Goal: Task Accomplishment & Management: Complete application form

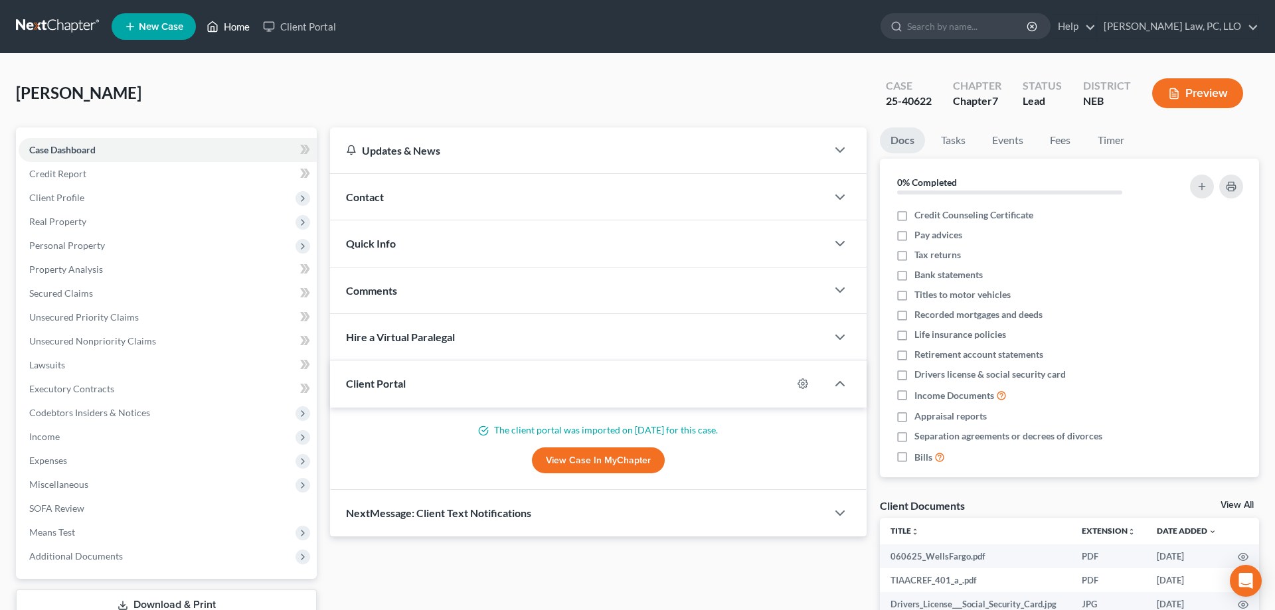
click at [218, 33] on icon at bounding box center [212, 27] width 12 height 16
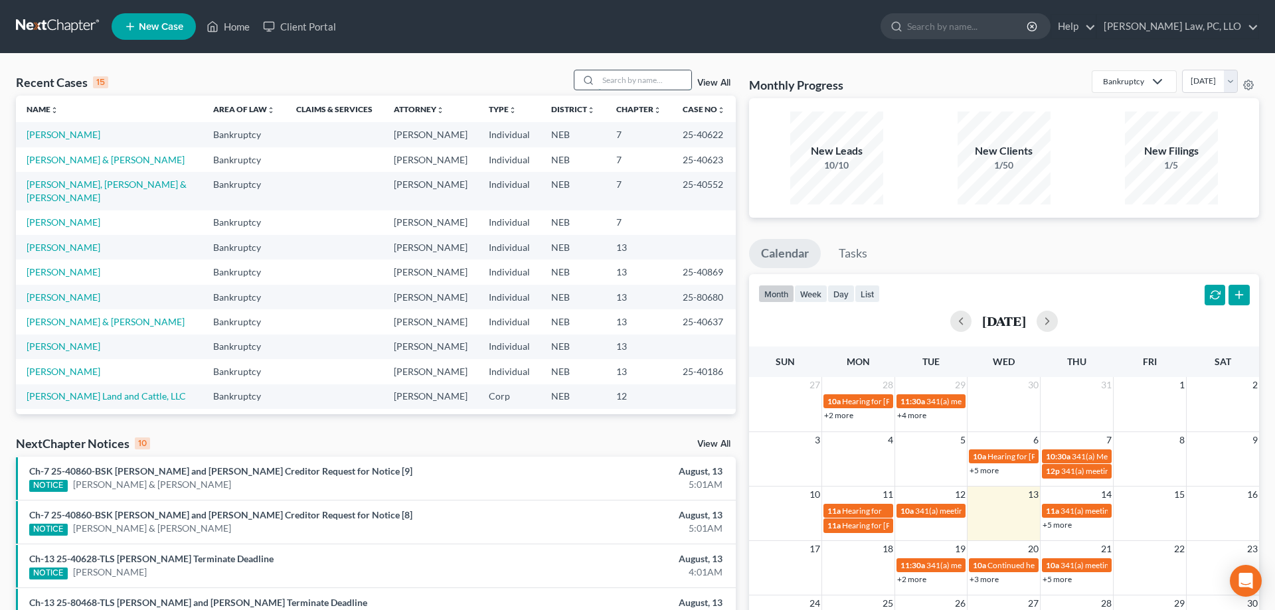
click at [651, 74] on input "search" at bounding box center [644, 79] width 93 height 19
type input "ford"
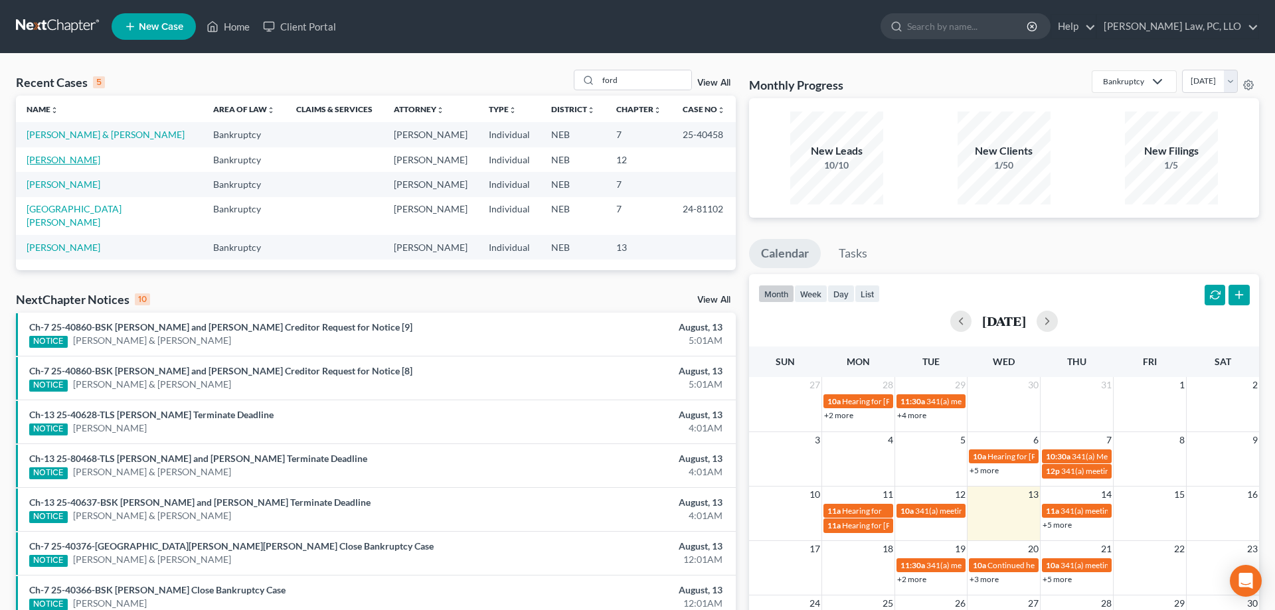
click at [52, 160] on link "[PERSON_NAME]" at bounding box center [64, 159] width 74 height 11
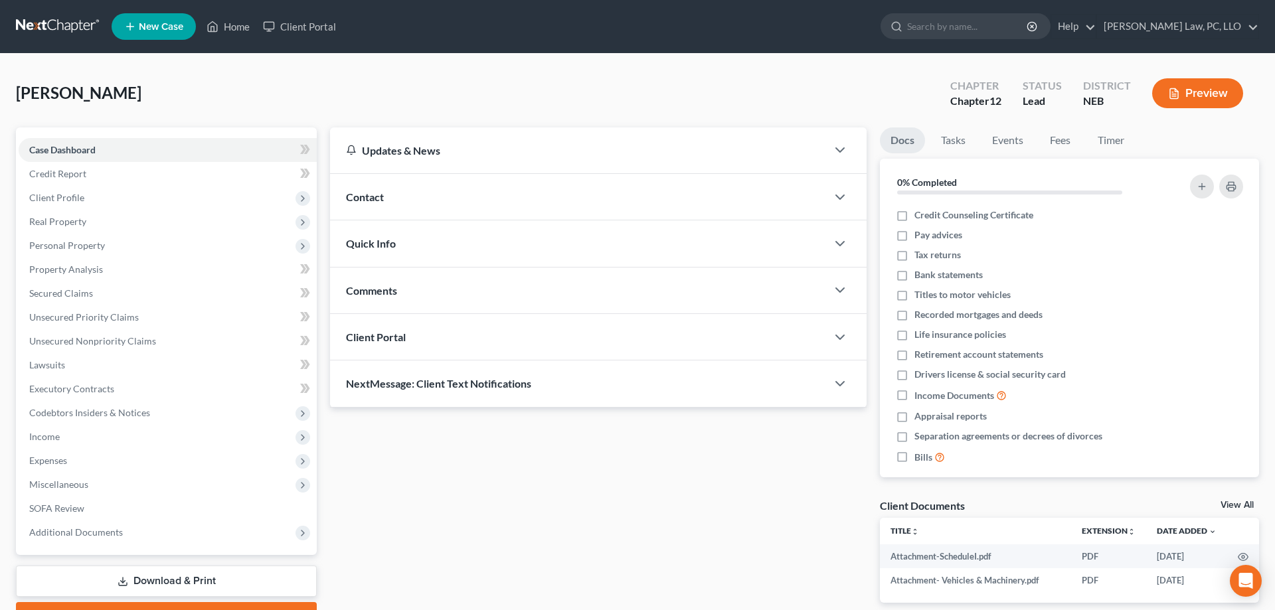
click at [119, 579] on icon at bounding box center [123, 581] width 11 height 11
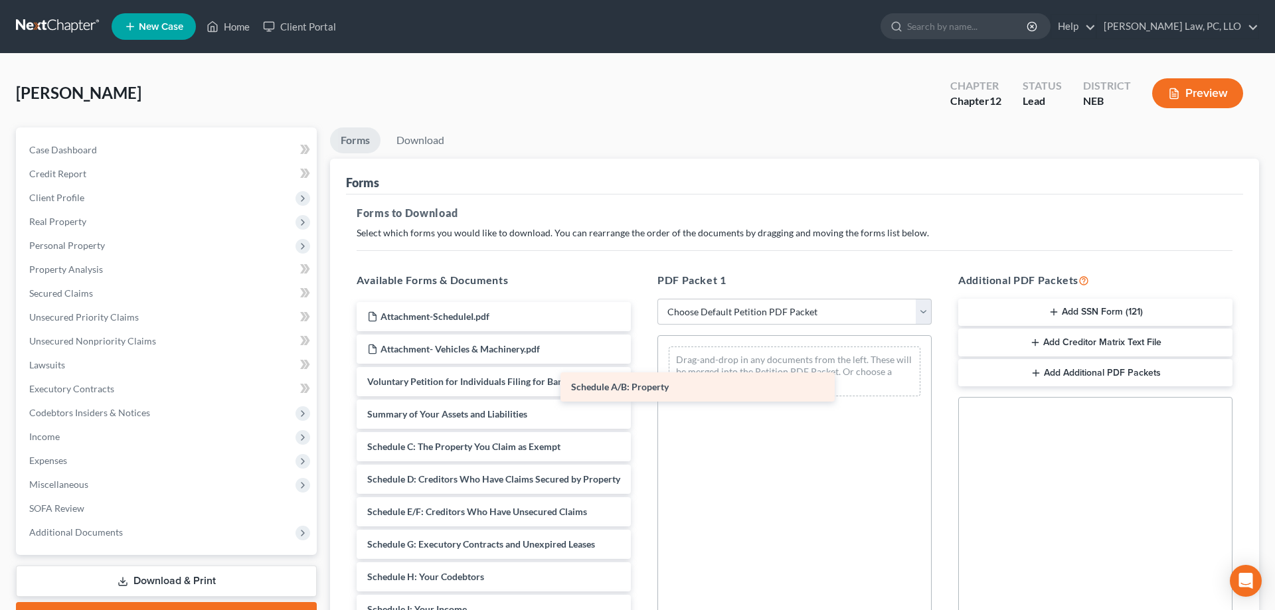
drag, startPoint x: 503, startPoint y: 441, endPoint x: 708, endPoint y: 382, distance: 213.5
click at [641, 382] on div "Schedule A/B: Property Attachment-ScheduleI.pdf Attachment- Vehicles & Machiner…" at bounding box center [493, 590] width 295 height 576
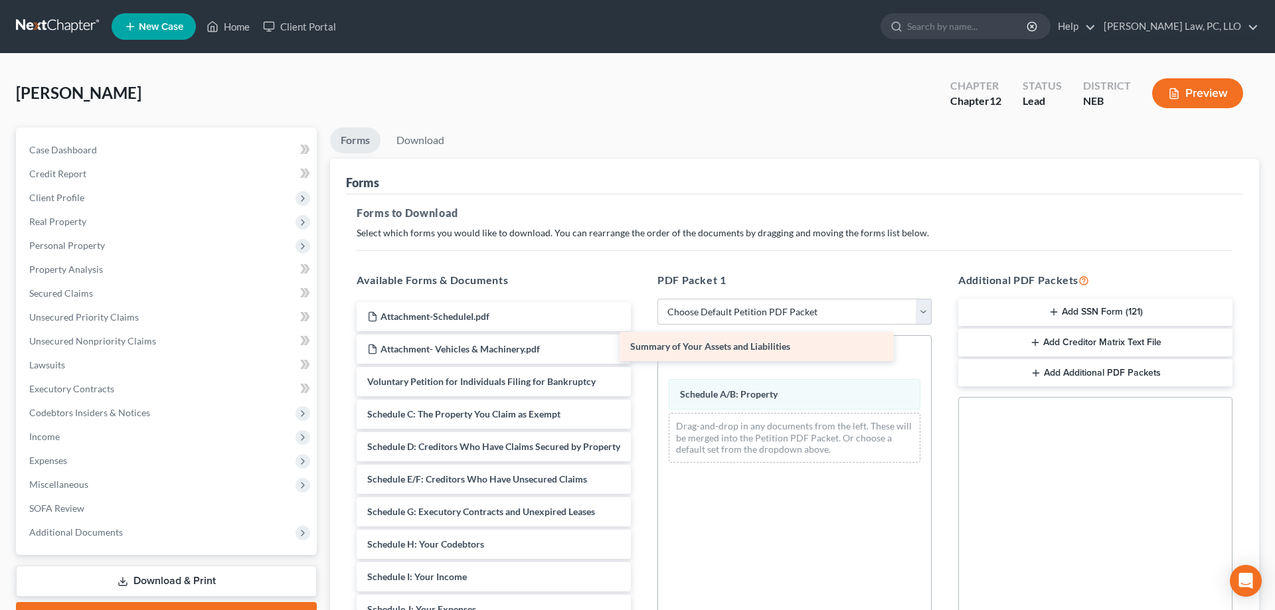
drag, startPoint x: 491, startPoint y: 418, endPoint x: 754, endPoint y: 353, distance: 271.5
click at [641, 353] on div "Summary of Your Assets and Liabilities Attachment-ScheduleI.pdf Attachment- Veh…" at bounding box center [493, 574] width 295 height 544
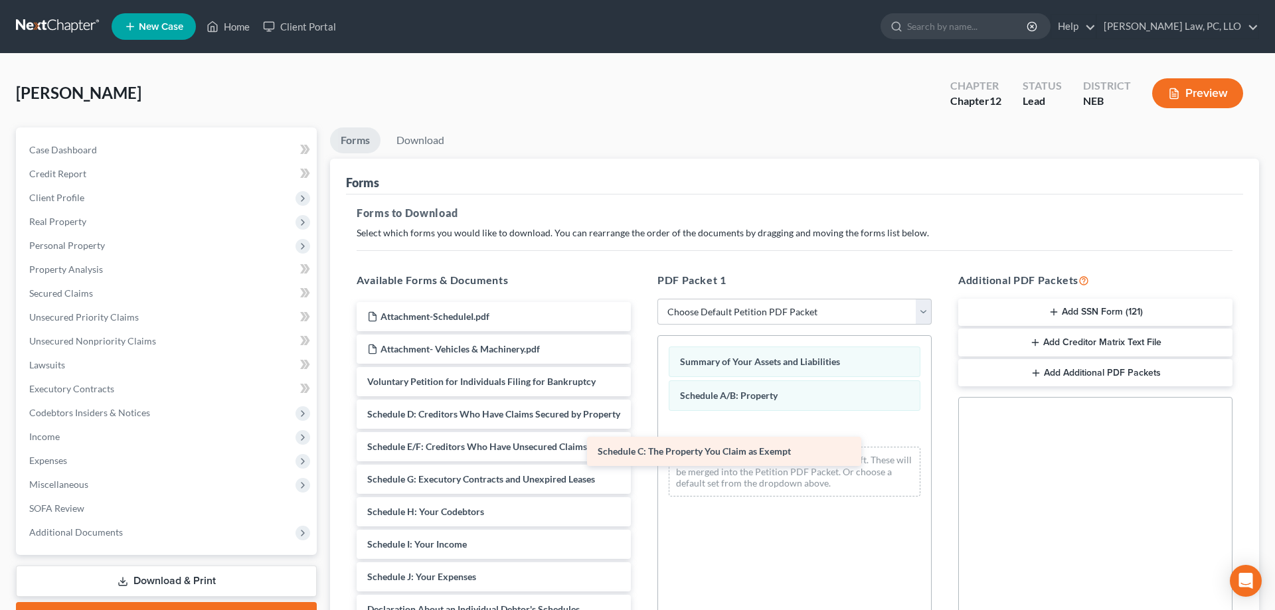
drag, startPoint x: 493, startPoint y: 418, endPoint x: 724, endPoint y: 455, distance: 233.4
click at [641, 455] on div "Schedule C: The Property You Claim as Exempt Attachment-ScheduleI.pdf Attachmen…" at bounding box center [493, 557] width 295 height 511
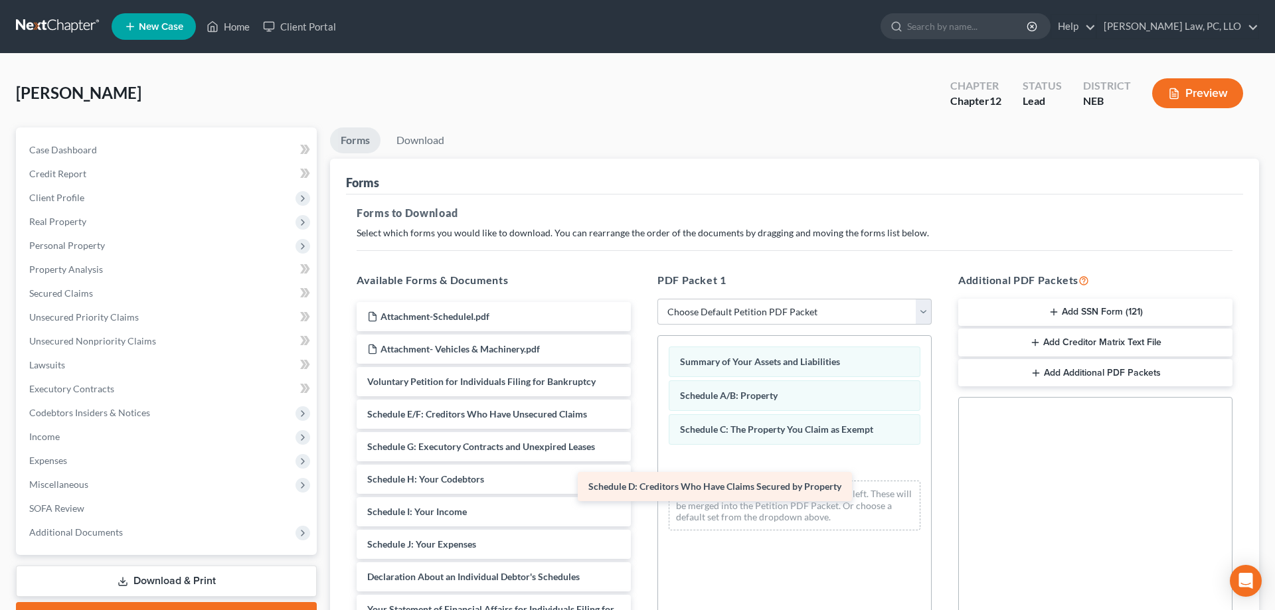
drag, startPoint x: 507, startPoint y: 416, endPoint x: 728, endPoint y: 489, distance: 232.8
click at [641, 489] on div "Schedule D: Creditors Who Have Claims Secured by Property Attachment-ScheduleI.…" at bounding box center [493, 541] width 295 height 479
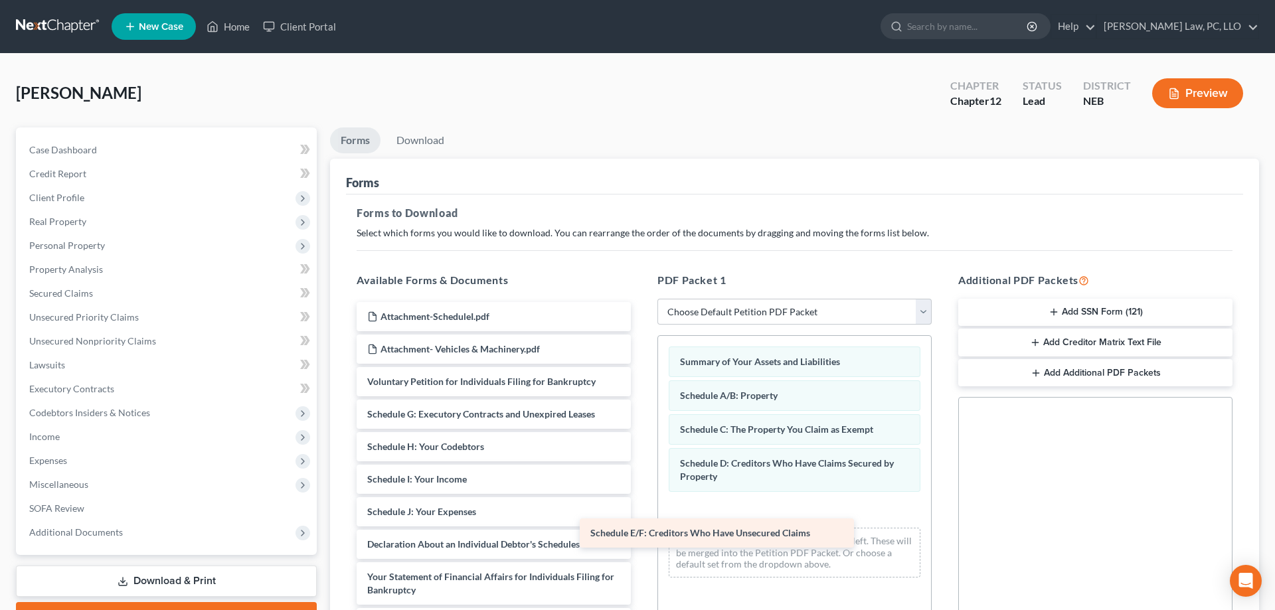
drag, startPoint x: 499, startPoint y: 421, endPoint x: 722, endPoint y: 541, distance: 253.4
click at [641, 541] on div "Schedule E/F: Creditors Who Have Unsecured Claims Attachment-ScheduleI.pdf Atta…" at bounding box center [493, 525] width 295 height 446
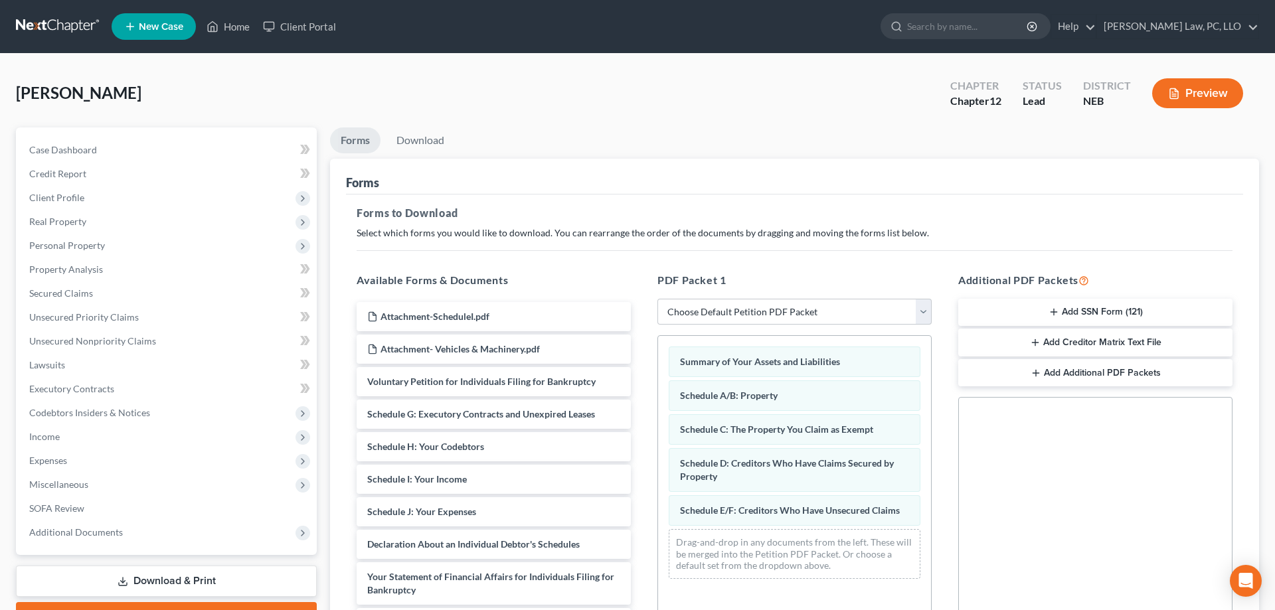
scroll to position [209, 0]
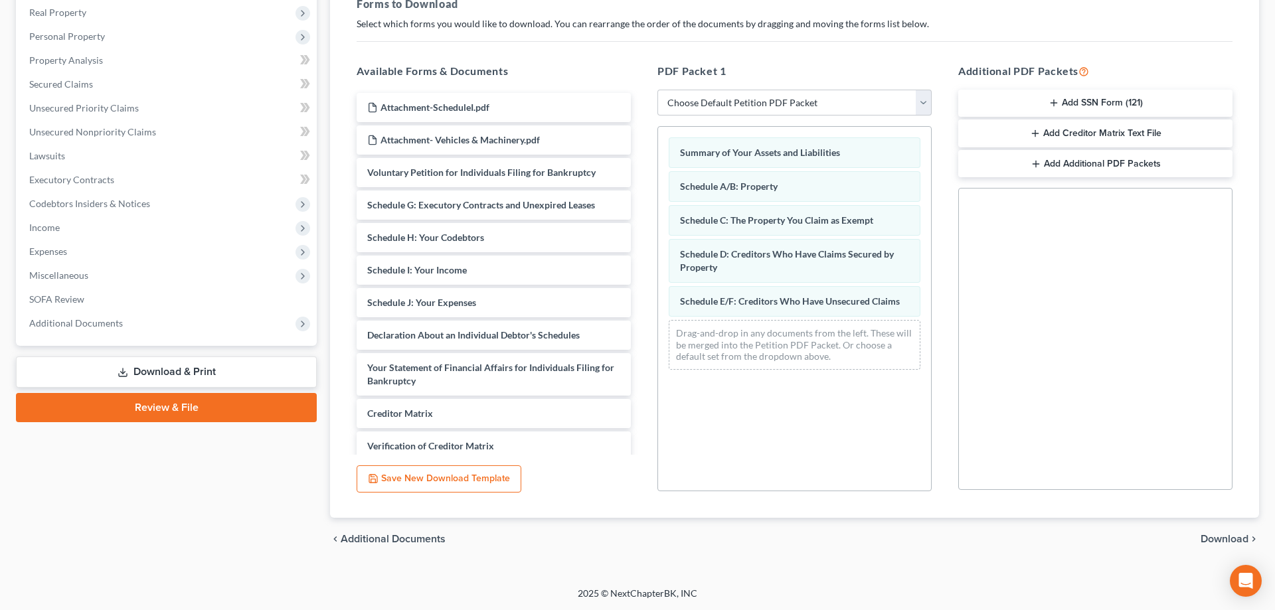
click at [1212, 534] on span "Download" at bounding box center [1224, 539] width 48 height 11
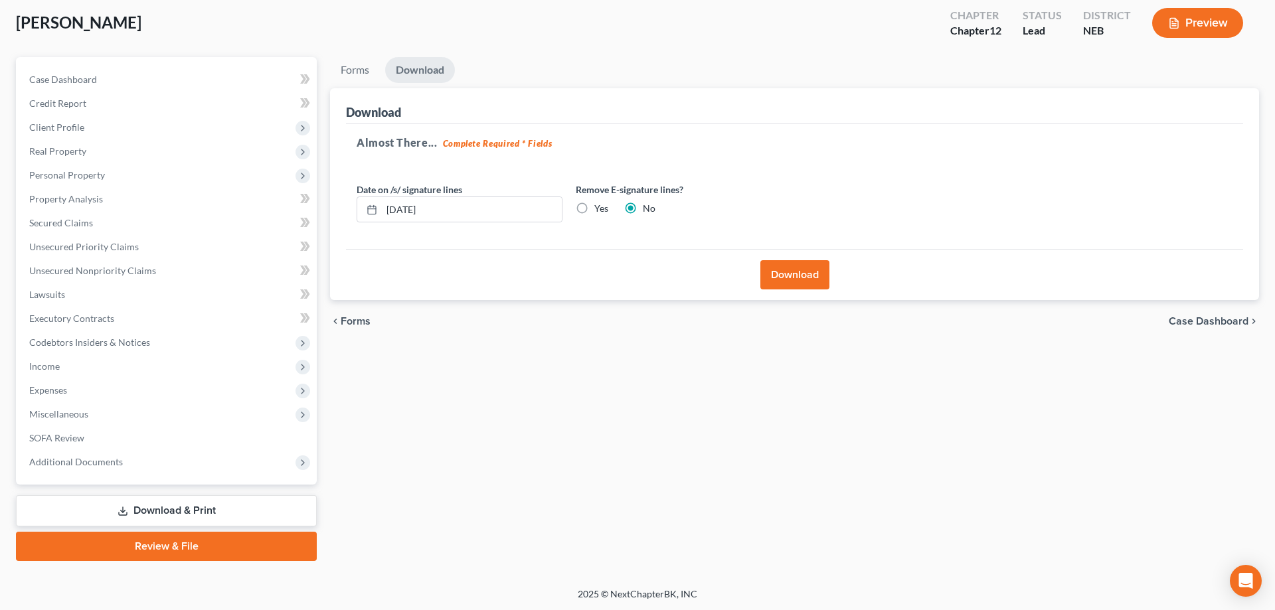
click at [594, 208] on label "Yes" at bounding box center [601, 208] width 14 height 13
click at [599, 208] on input "Yes" at bounding box center [603, 206] width 9 height 9
radio input "true"
radio input "false"
click at [779, 280] on button "Download" at bounding box center [794, 274] width 69 height 29
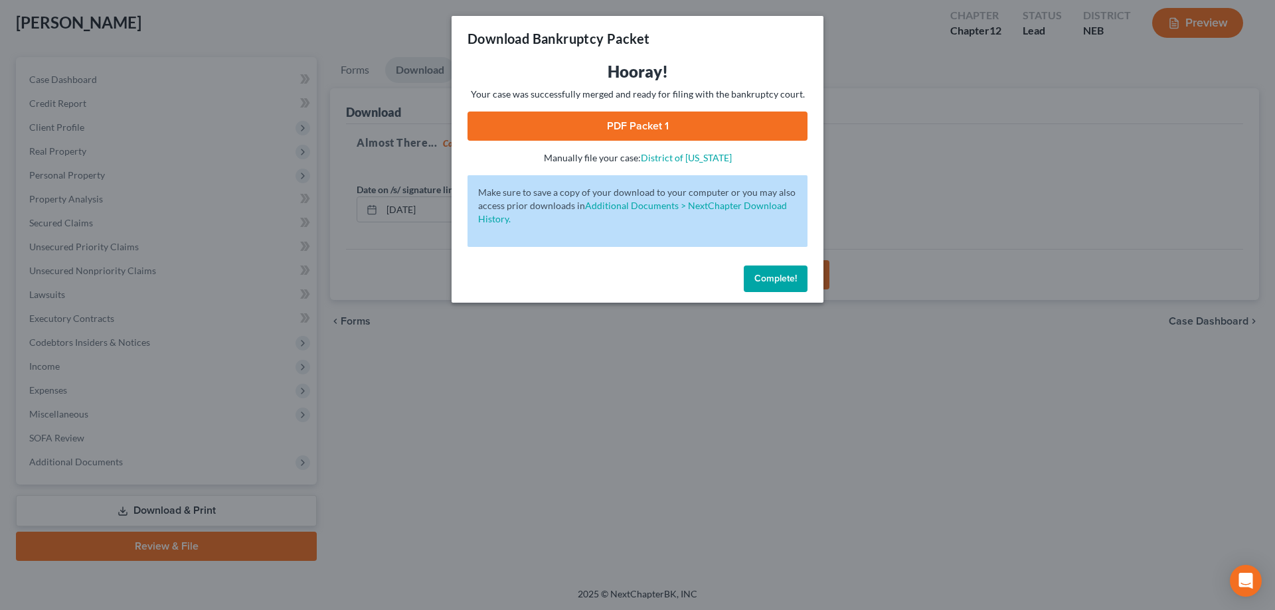
click at [664, 135] on link "PDF Packet 1" at bounding box center [637, 126] width 340 height 29
click at [785, 280] on span "Complete!" at bounding box center [775, 278] width 42 height 11
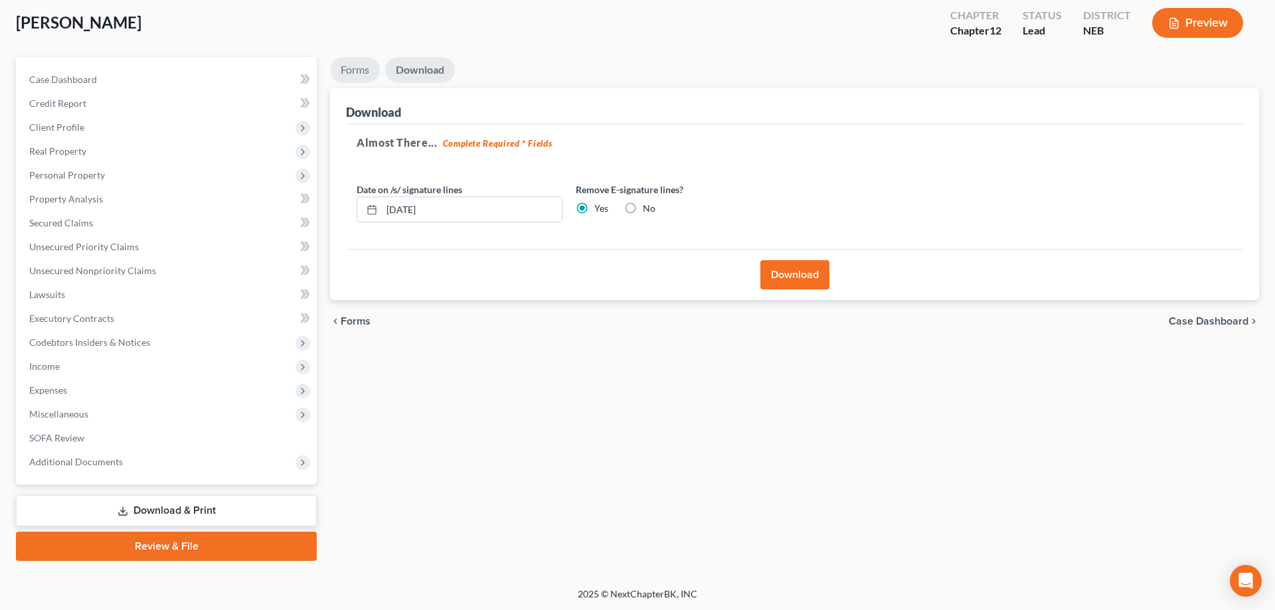
click at [352, 74] on link "Forms" at bounding box center [355, 70] width 50 height 26
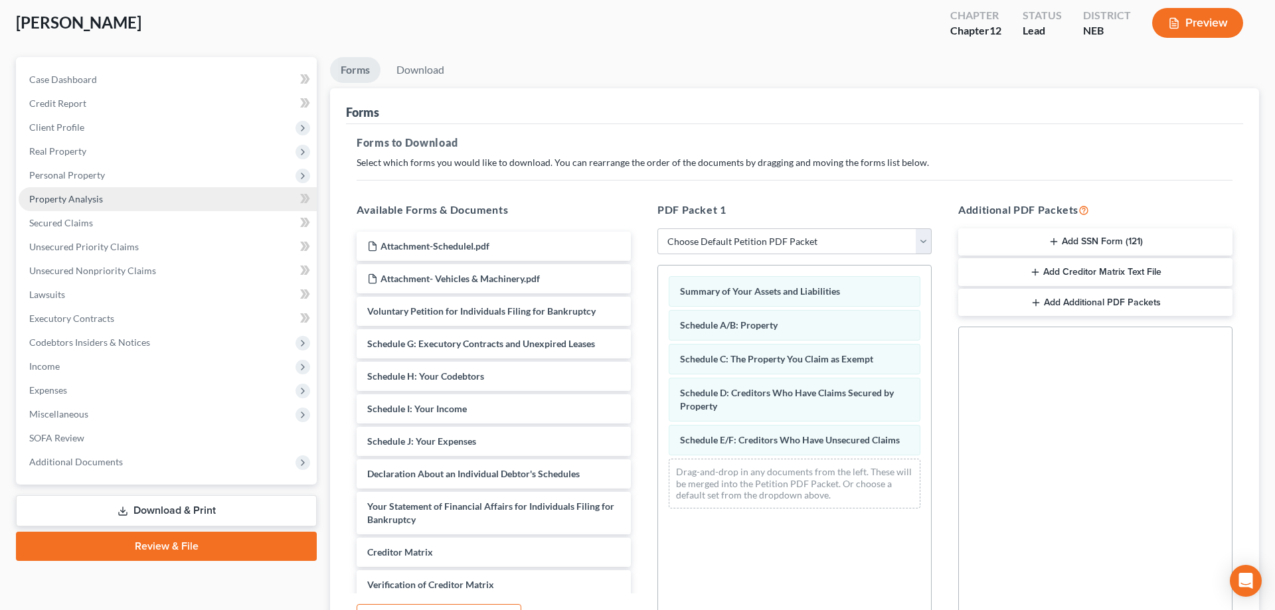
click at [181, 187] on link "Property Analysis" at bounding box center [168, 199] width 298 height 24
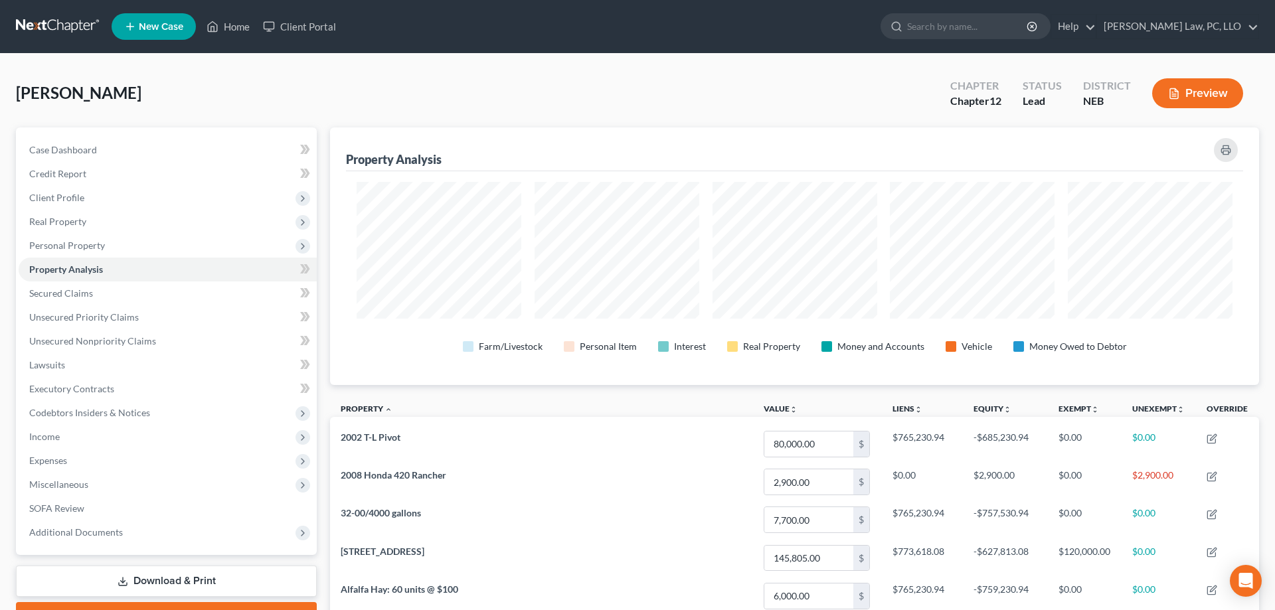
click at [157, 581] on link "Download & Print" at bounding box center [166, 581] width 301 height 31
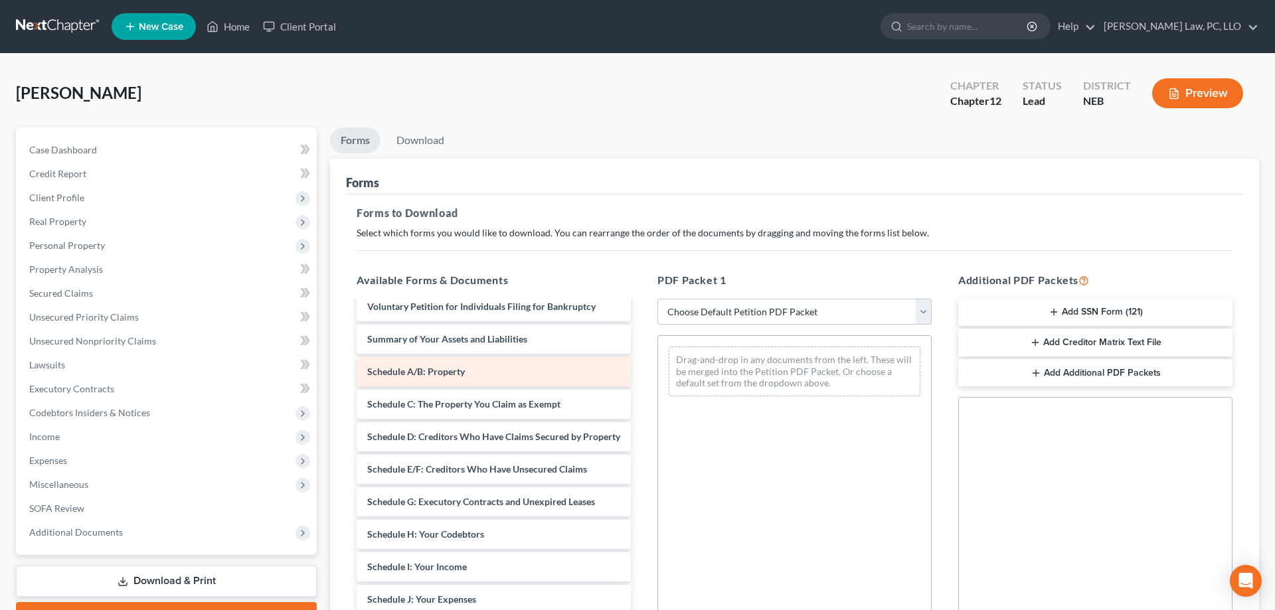
scroll to position [77, 0]
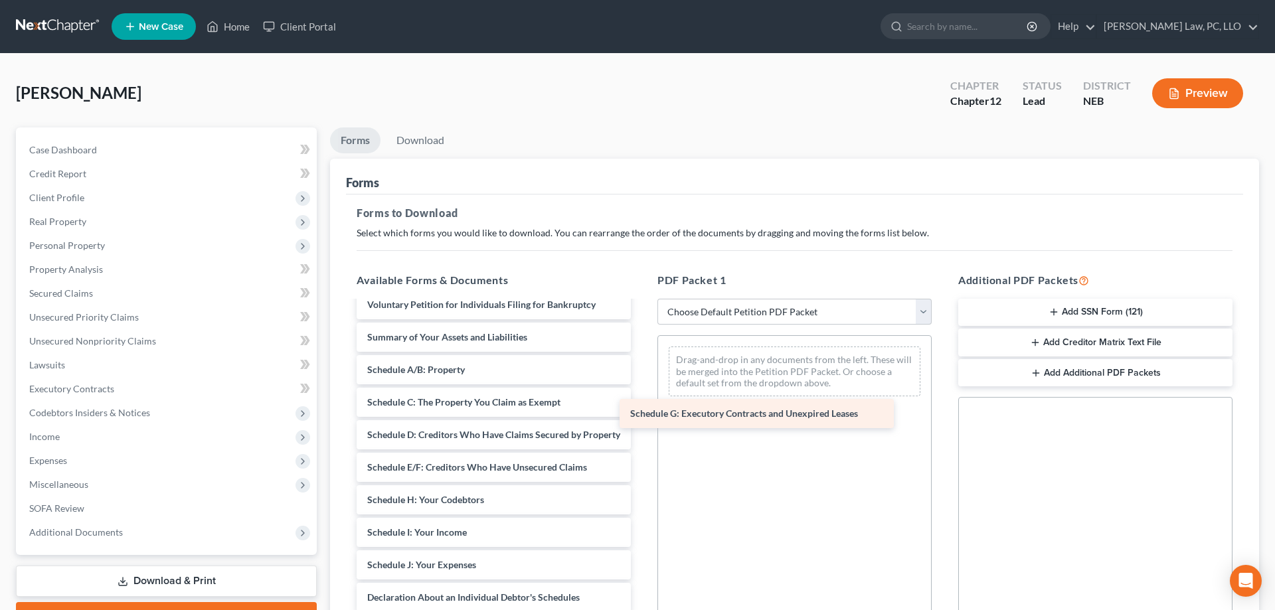
drag, startPoint x: 467, startPoint y: 495, endPoint x: 740, endPoint y: 406, distance: 287.2
click at [641, 406] on div "Schedule G: Executory Contracts and Unexpired Leases Attachment-ScheduleI.pdf A…" at bounding box center [493, 513] width 295 height 576
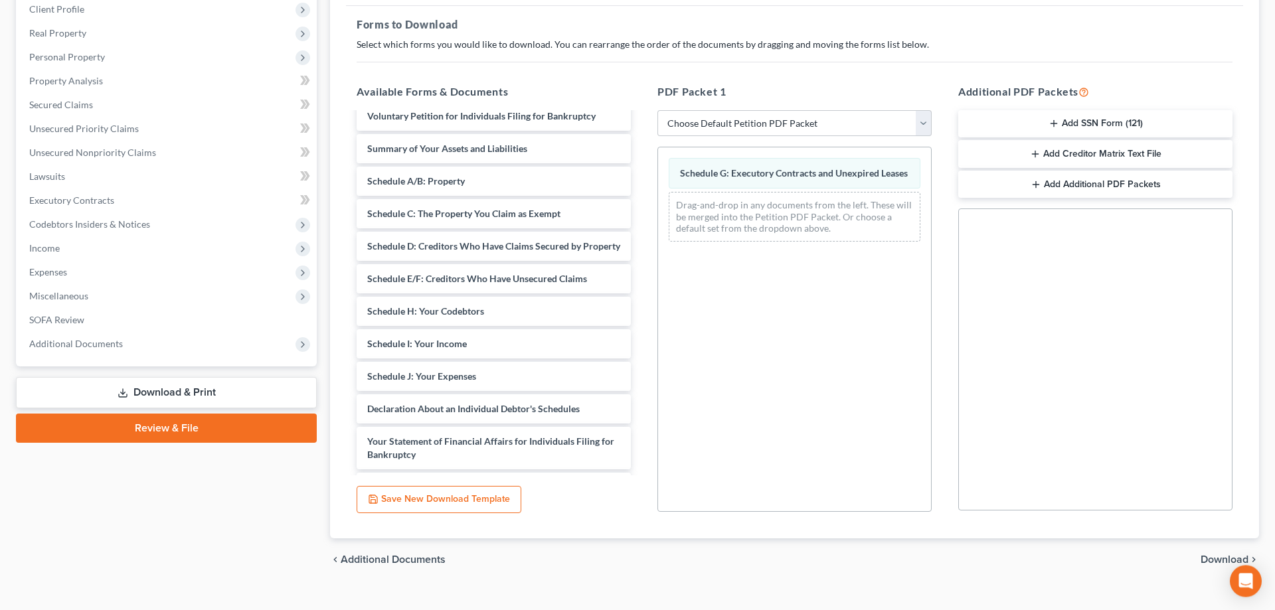
scroll to position [209, 0]
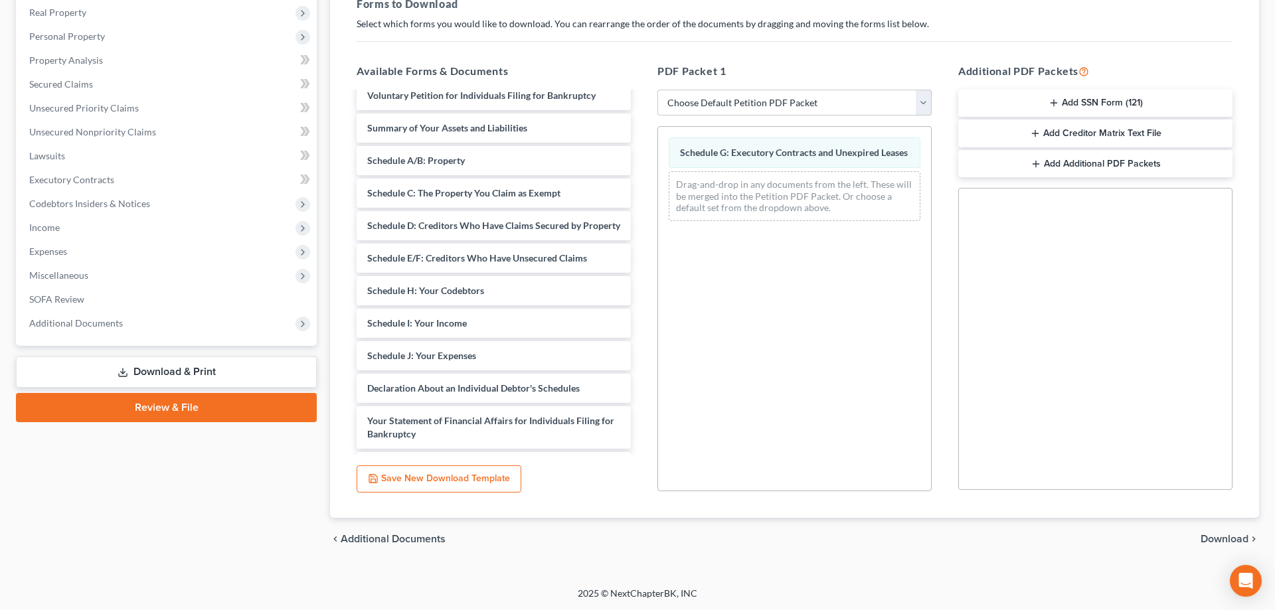
click at [1223, 540] on span "Download" at bounding box center [1224, 539] width 48 height 11
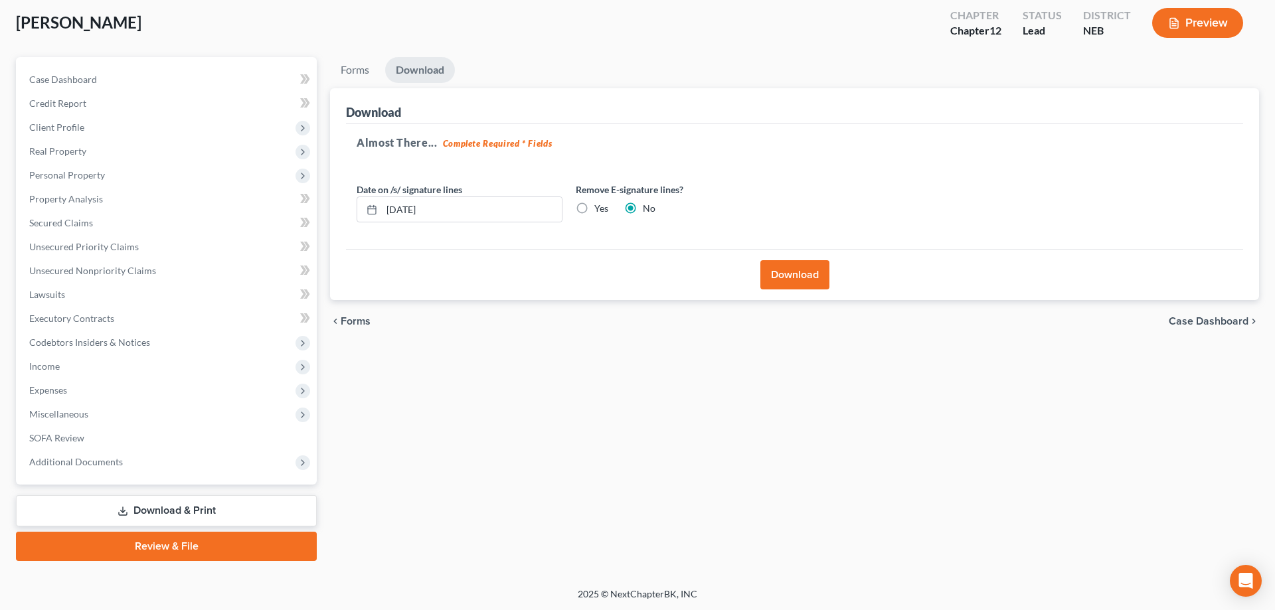
click at [807, 266] on button "Download" at bounding box center [794, 274] width 69 height 29
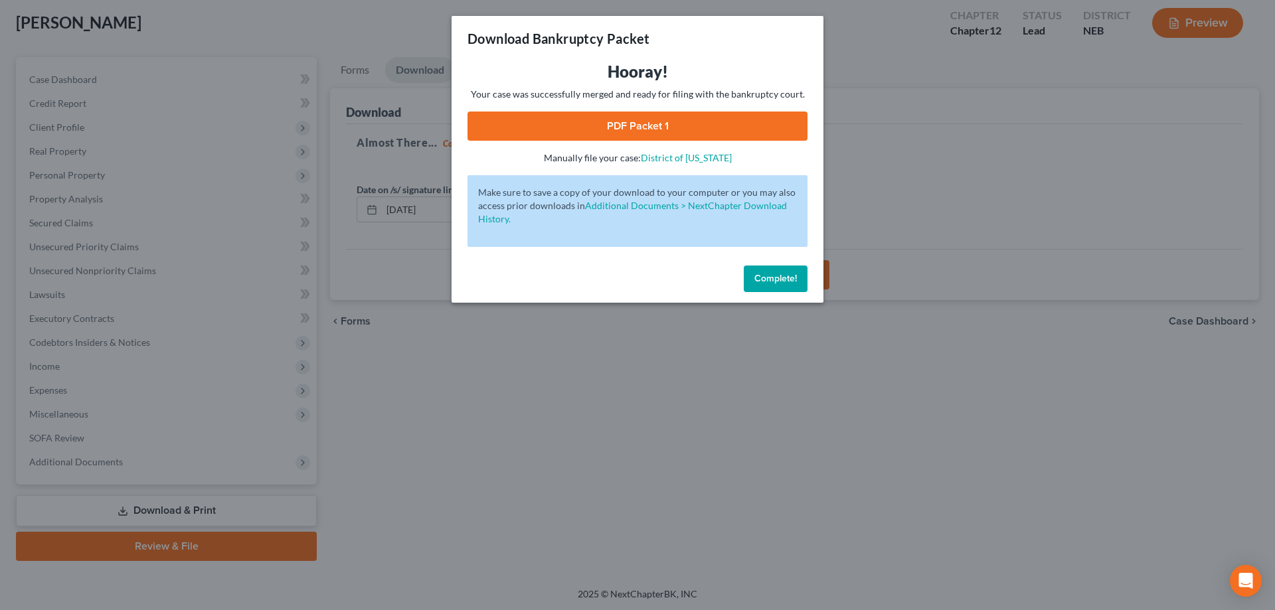
click at [686, 124] on link "PDF Packet 1" at bounding box center [637, 126] width 340 height 29
click at [767, 275] on span "Complete!" at bounding box center [775, 278] width 42 height 11
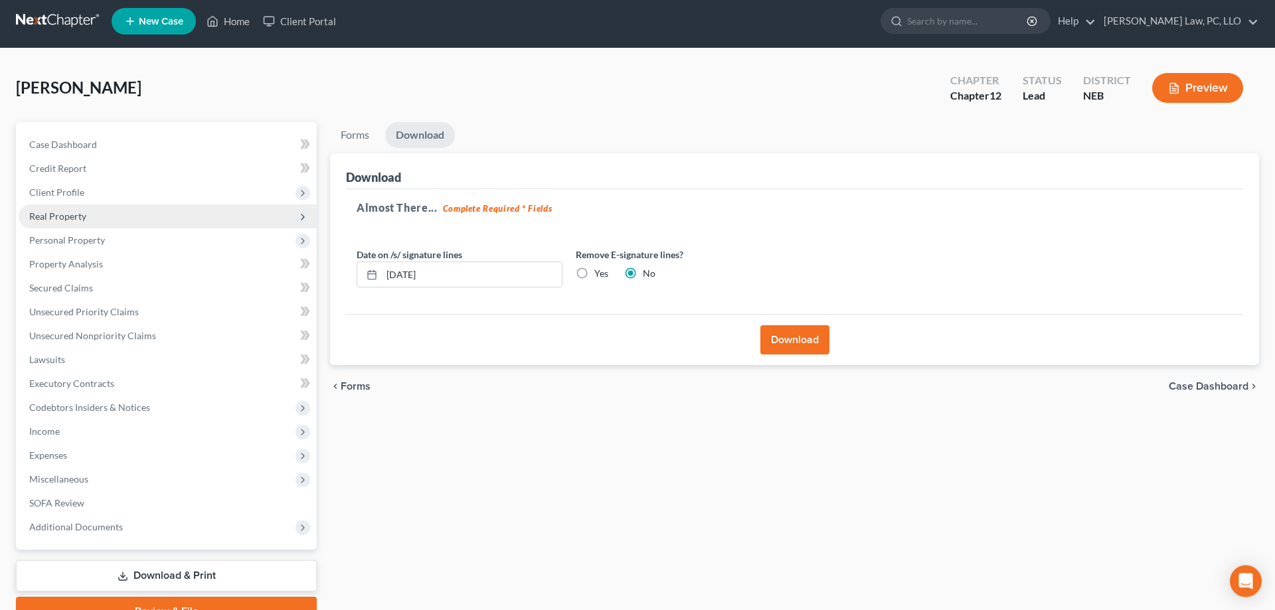
scroll to position [0, 0]
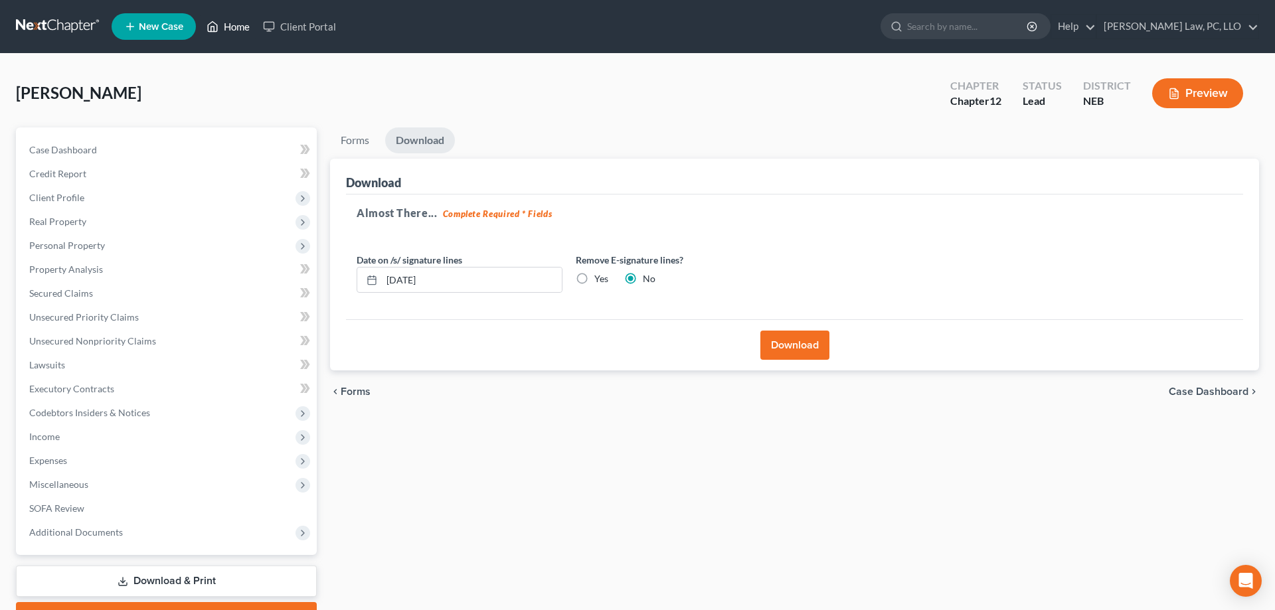
click at [225, 29] on link "Home" at bounding box center [228, 27] width 56 height 24
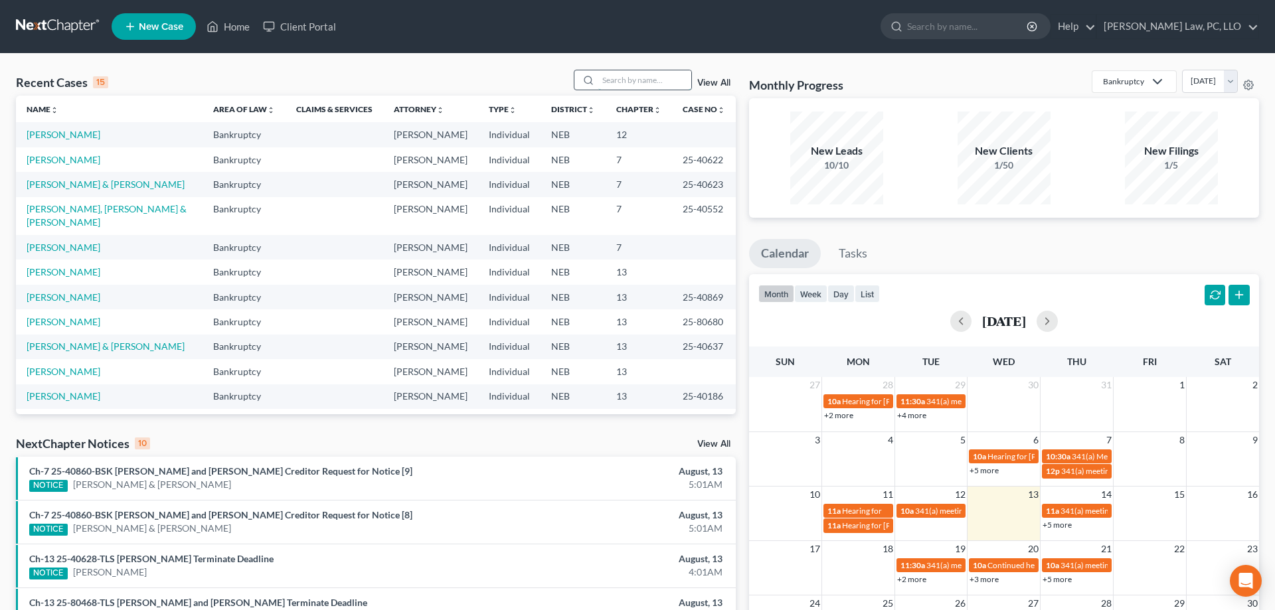
click at [650, 72] on input "search" at bounding box center [644, 79] width 93 height 19
type input "[PERSON_NAME]"
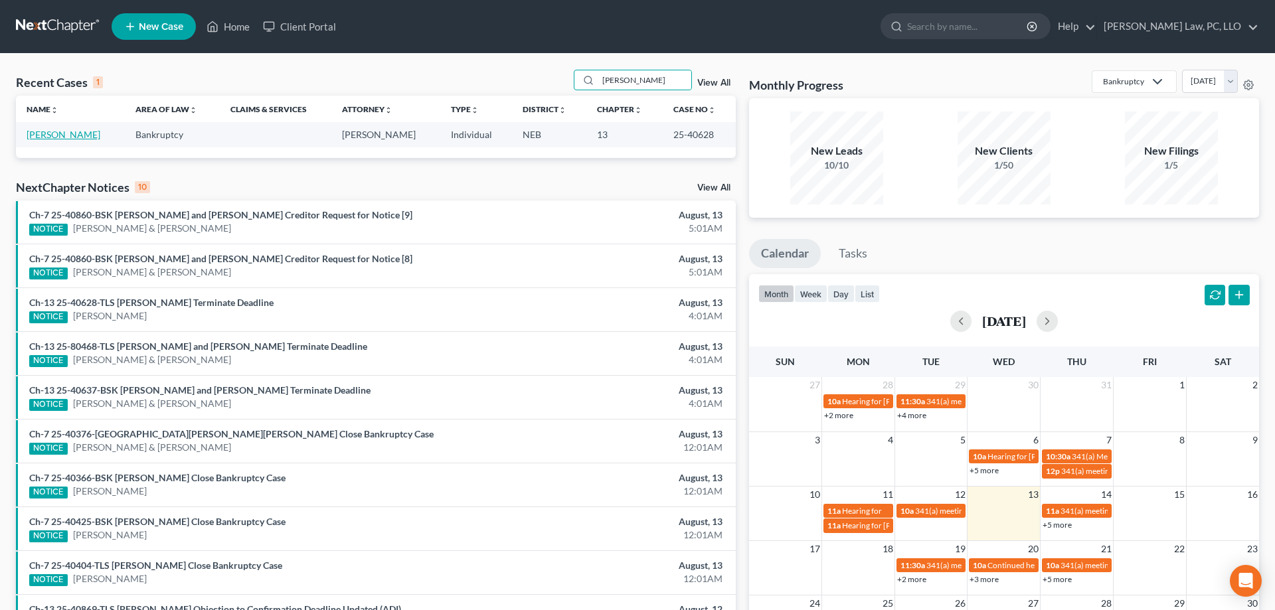
click at [85, 136] on link "[PERSON_NAME]" at bounding box center [64, 134] width 74 height 11
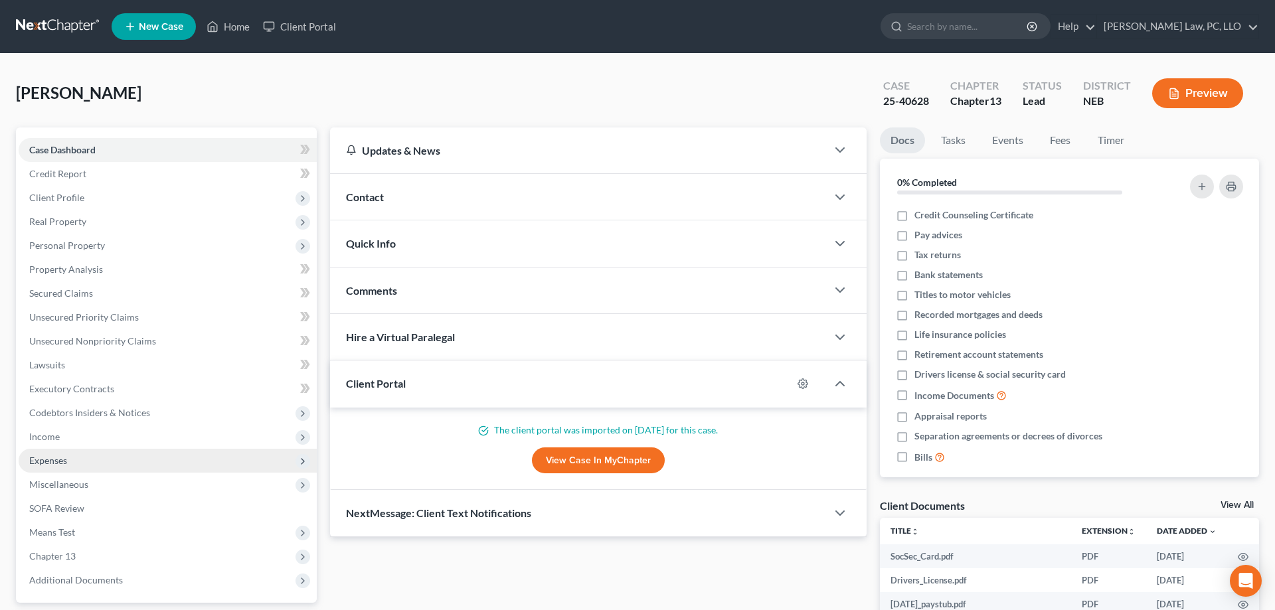
click at [64, 457] on span "Expenses" at bounding box center [48, 460] width 38 height 11
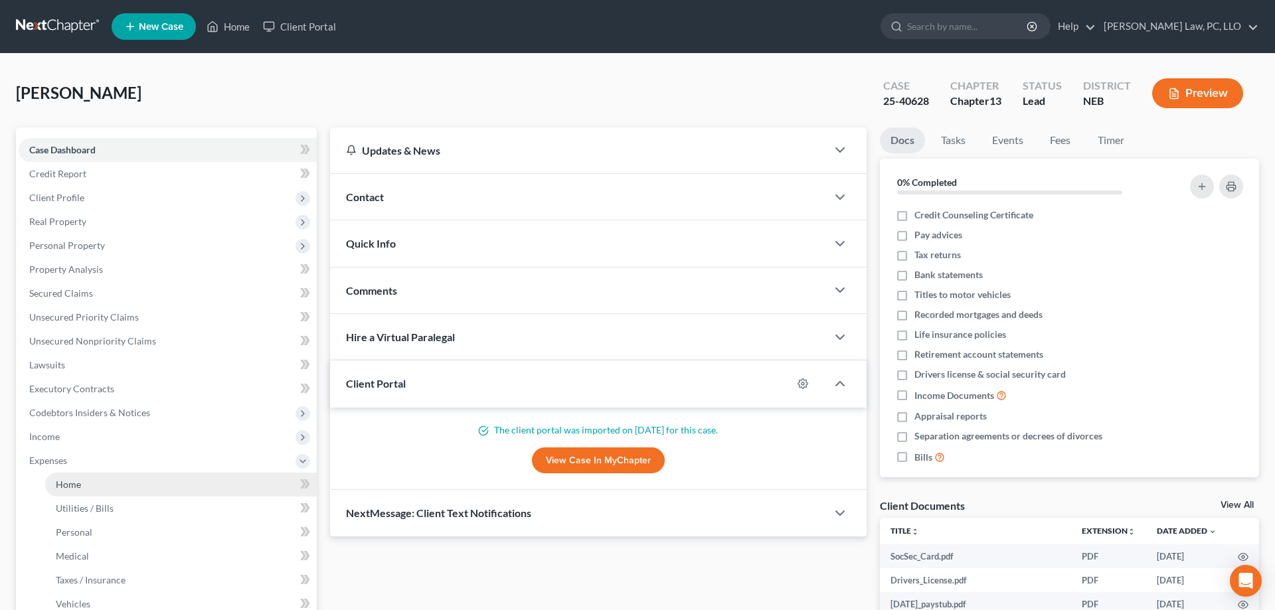
click at [91, 481] on link "Home" at bounding box center [181, 485] width 272 height 24
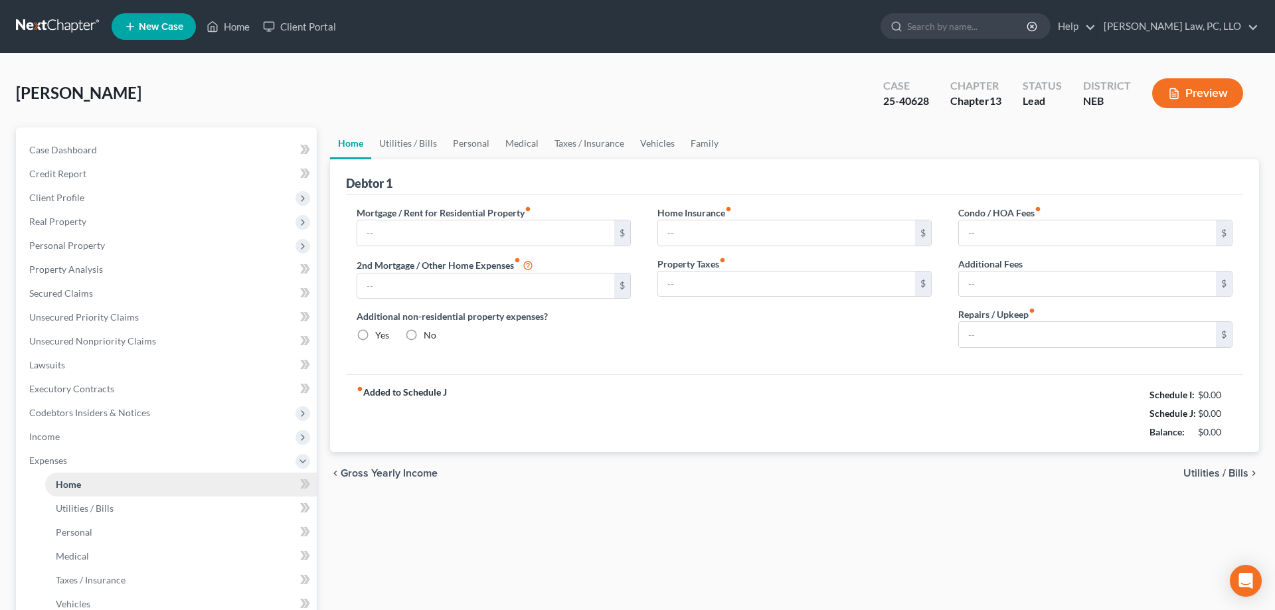
type input "860.73"
type input "0.00"
radio input "true"
type input "0.00"
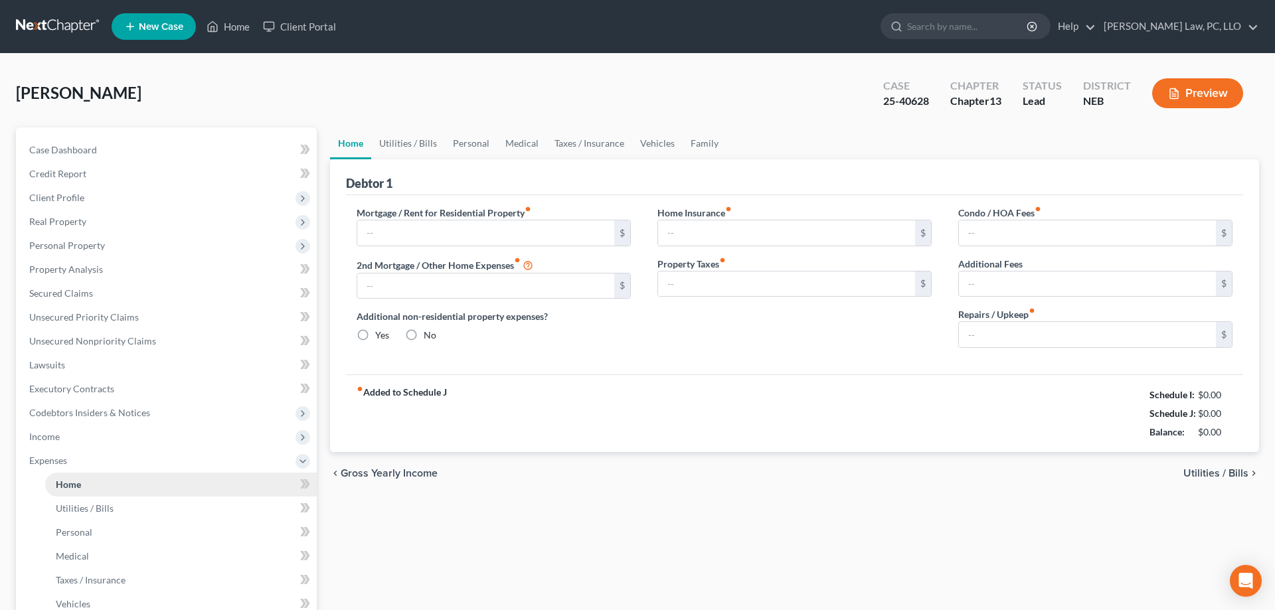
type input "0.00"
click at [229, 25] on link "Home" at bounding box center [228, 27] width 56 height 24
